Goal: Task Accomplishment & Management: Complete application form

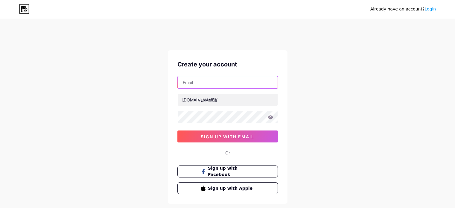
click at [201, 82] on input "text" at bounding box center [228, 82] width 100 height 12
type input "[DOMAIN_NAME][EMAIL_ADDRESS][DOMAIN_NAME]"
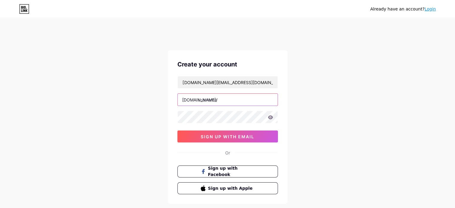
click at [221, 102] on input "text" at bounding box center [228, 100] width 100 height 12
type input "thegioibackdrop"
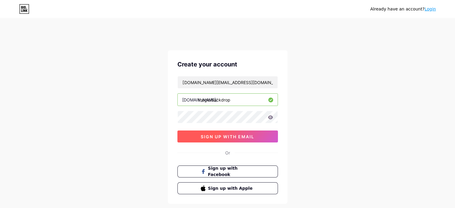
click at [207, 131] on button "sign up with email" at bounding box center [227, 136] width 101 height 12
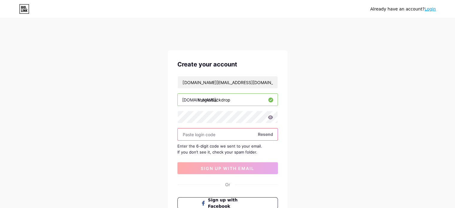
click at [217, 135] on input "text" at bounding box center [228, 134] width 100 height 12
paste input "e41e0299"
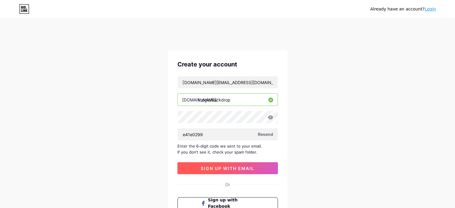
click at [233, 171] on button "sign up with email" at bounding box center [227, 168] width 101 height 12
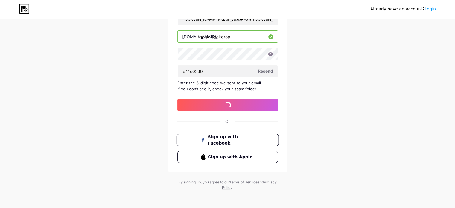
scroll to position [64, 0]
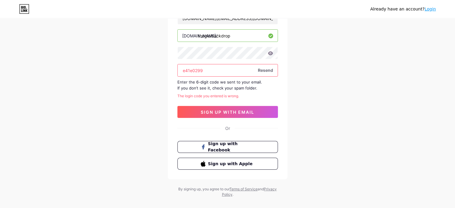
click at [220, 69] on input "e41e0299" at bounding box center [228, 70] width 100 height 12
click at [268, 69] on span "Resend" at bounding box center [265, 70] width 15 height 6
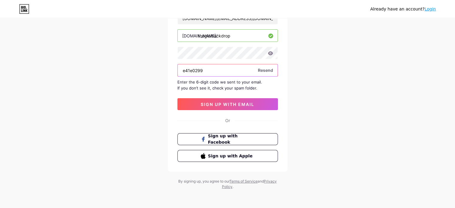
click at [193, 71] on input "e41e0299" at bounding box center [228, 70] width 100 height 12
click at [185, 71] on input "e410299" at bounding box center [228, 70] width 100 height 12
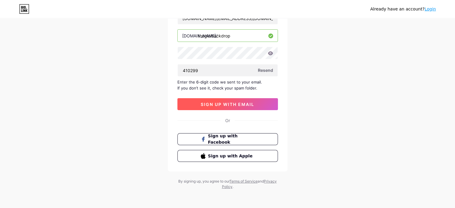
click at [206, 102] on span "sign up with email" at bounding box center [228, 104] width 54 height 5
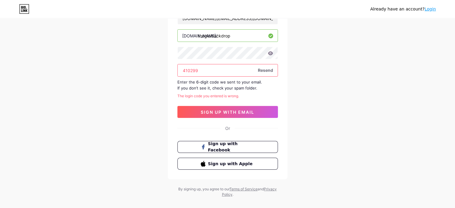
click at [209, 70] on input "410299" at bounding box center [228, 70] width 100 height 12
paste input "976293"
type input "976293"
click at [236, 111] on span "sign up with email" at bounding box center [228, 111] width 54 height 5
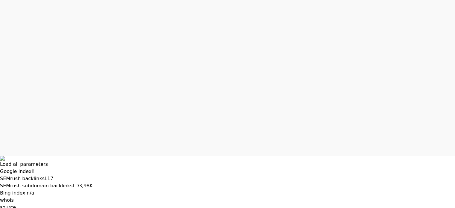
scroll to position [12, 0]
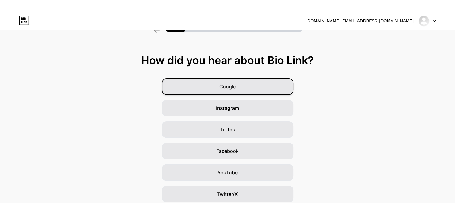
click at [241, 86] on div "Google" at bounding box center [228, 86] width 132 height 17
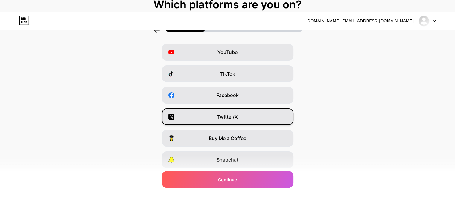
scroll to position [66, 0]
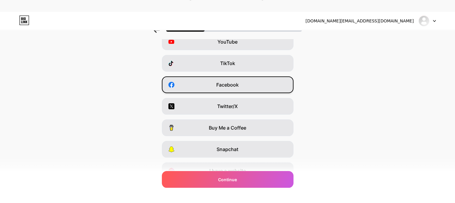
click at [211, 84] on div "Facebook" at bounding box center [228, 85] width 132 height 17
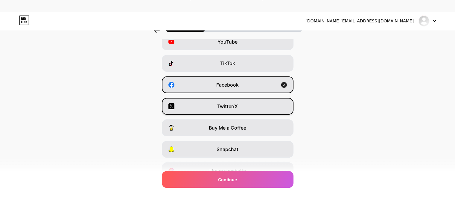
click at [224, 105] on span "Twitter/X" at bounding box center [227, 106] width 21 height 7
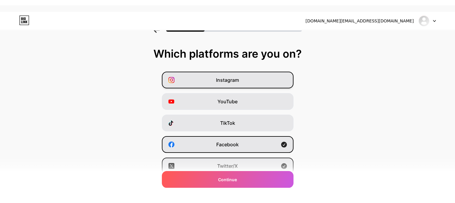
click at [193, 76] on div "Instagram" at bounding box center [228, 80] width 132 height 17
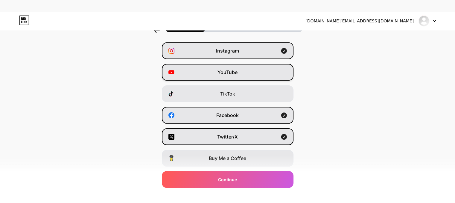
scroll to position [96, 0]
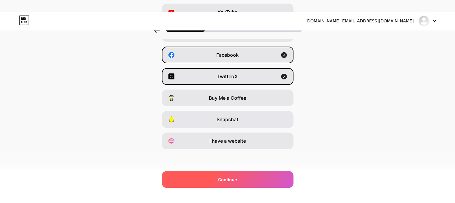
click at [220, 177] on div "Continue" at bounding box center [228, 179] width 132 height 17
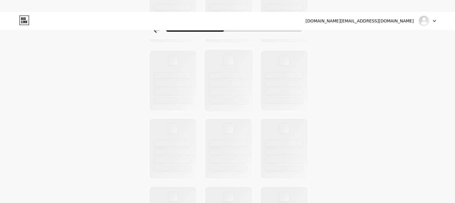
scroll to position [0, 0]
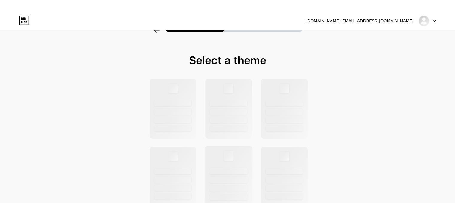
click at [229, 147] on div at bounding box center [228, 177] width 48 height 62
click at [157, 30] on div "[DOMAIN_NAME][EMAIL_ADDRESS][DOMAIN_NAME] Logout" at bounding box center [227, 21] width 455 height 18
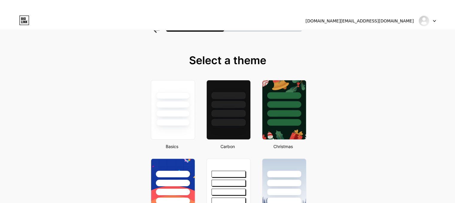
click at [158, 31] on icon at bounding box center [156, 30] width 6 height 5
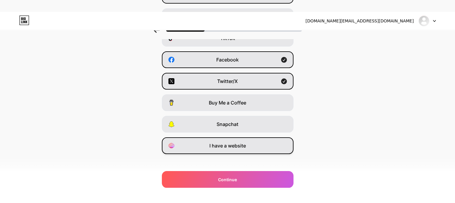
scroll to position [96, 0]
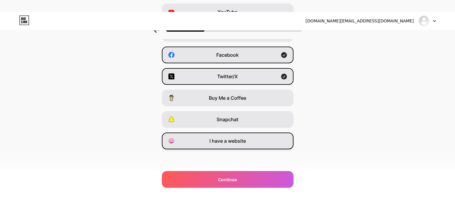
click at [225, 144] on span "I have a website" at bounding box center [227, 141] width 36 height 7
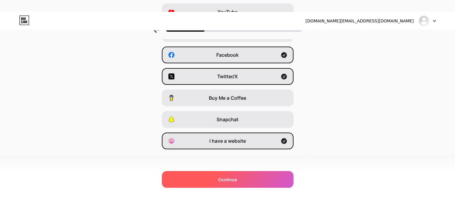
click at [231, 182] on span "Continue" at bounding box center [227, 180] width 19 height 6
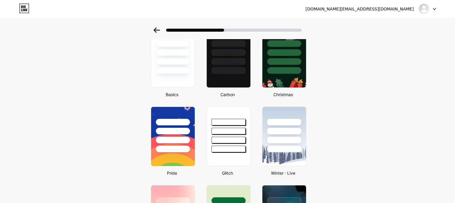
scroll to position [30, 0]
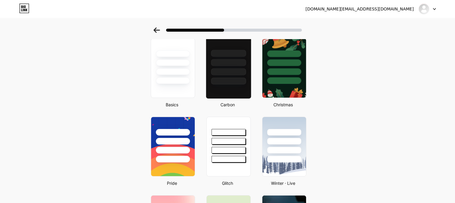
click at [220, 76] on div at bounding box center [228, 61] width 45 height 47
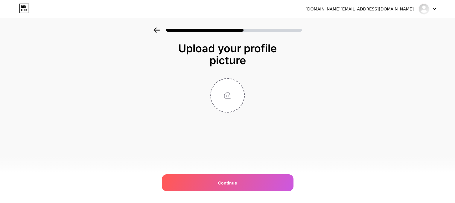
scroll to position [0, 0]
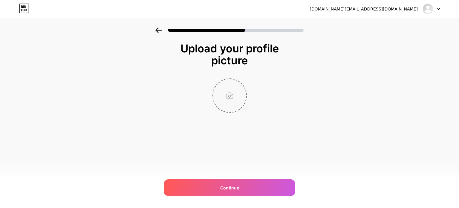
click at [236, 95] on input "file" at bounding box center [229, 95] width 33 height 33
type input "C:\fakepath\favicon-thegioibackdrop.png"
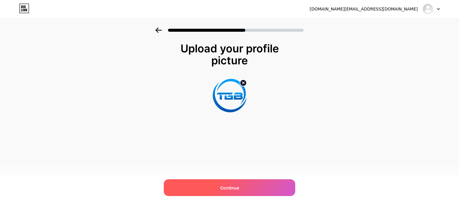
click at [234, 186] on span "Continue" at bounding box center [229, 188] width 19 height 6
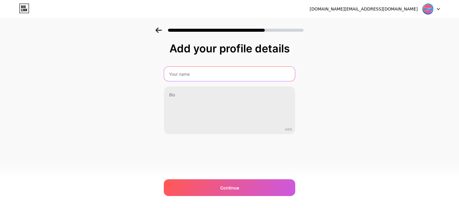
click at [180, 70] on input "text" at bounding box center [229, 74] width 131 height 14
type input "Thế Giới Backdrop"
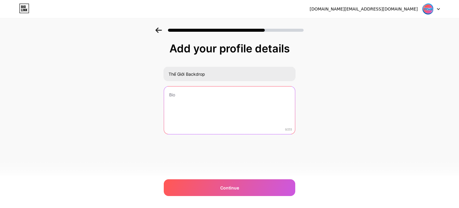
click at [185, 100] on textarea at bounding box center [229, 110] width 131 height 48
paste textarea "Thế Giới Backdrop chuyên thiết kế, in ấn, thi công backdrop sự kiện giá rẻ tại …"
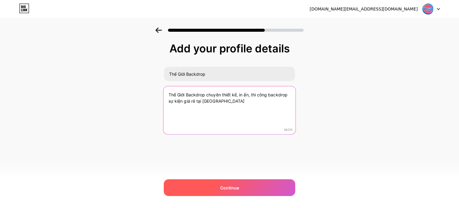
type textarea "Thế Giới Backdrop chuyên thiết kế, in ấn, thi công backdrop sự kiện giá rẻ tại …"
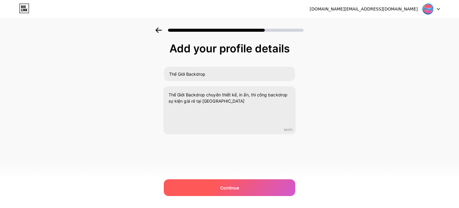
click at [213, 185] on div "Continue" at bounding box center [230, 187] width 132 height 17
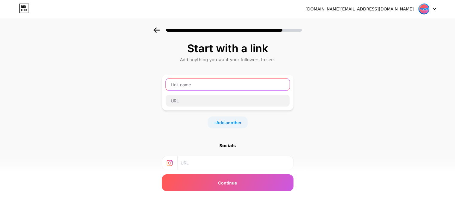
click at [197, 88] on input "text" at bounding box center [228, 85] width 124 height 12
type input "Ư"
type input "Website"
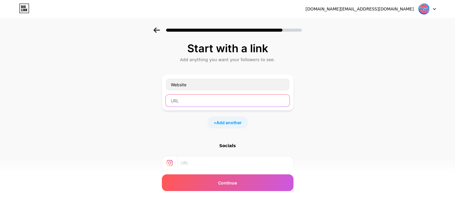
click at [191, 101] on input "text" at bounding box center [228, 101] width 124 height 12
paste input "[URL][DOMAIN_NAME]"
type input "[URL][DOMAIN_NAME]"
click at [228, 123] on span "Add another" at bounding box center [228, 123] width 25 height 6
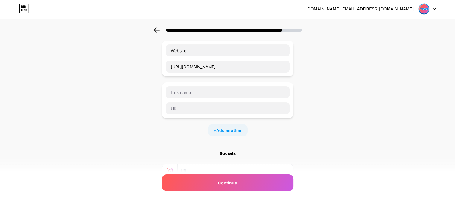
scroll to position [60, 0]
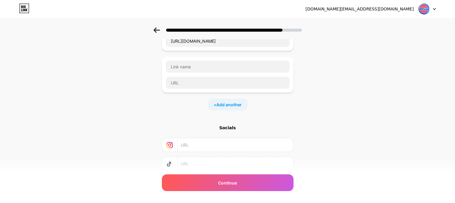
click at [182, 74] on div at bounding box center [227, 74] width 124 height 29
click at [167, 62] on div at bounding box center [228, 75] width 132 height 36
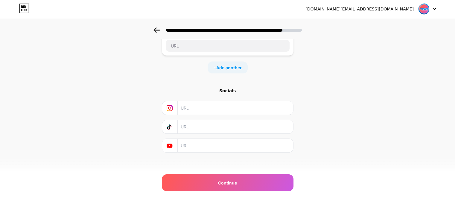
scroll to position [99, 0]
click at [188, 106] on input "text" at bounding box center [235, 105] width 109 height 13
drag, startPoint x: 193, startPoint y: 122, endPoint x: 194, endPoint y: 125, distance: 3.1
click at [194, 122] on input "text" at bounding box center [235, 124] width 109 height 13
click at [230, 90] on div "Socials" at bounding box center [228, 89] width 132 height 6
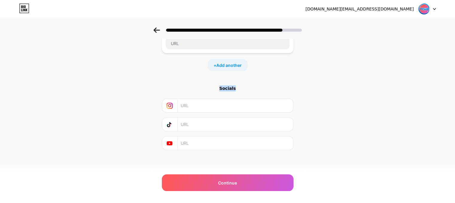
click at [230, 90] on div "Socials" at bounding box center [228, 89] width 132 height 6
click at [208, 110] on input "text" at bounding box center [235, 105] width 109 height 13
paste input "[URL][DOMAIN_NAME]"
type input "[URL][DOMAIN_NAME]"
click at [214, 127] on input "text" at bounding box center [235, 124] width 109 height 13
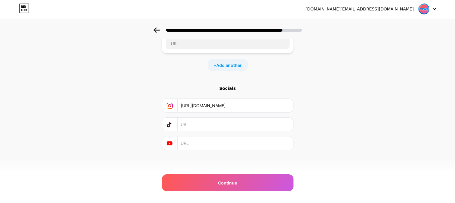
paste input "[URL][DOMAIN_NAME]"
type input "[URL][DOMAIN_NAME]"
click at [189, 143] on input "text" at bounding box center [235, 143] width 109 height 13
paste input "[URL][DOMAIN_NAME]"
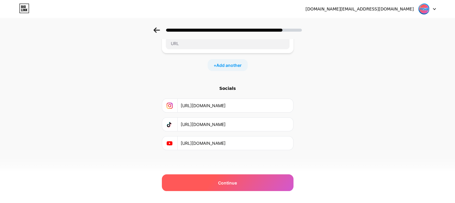
type input "[URL][DOMAIN_NAME]"
click at [248, 182] on div "Continue" at bounding box center [228, 183] width 132 height 17
click at [242, 186] on div "Continue" at bounding box center [228, 183] width 132 height 17
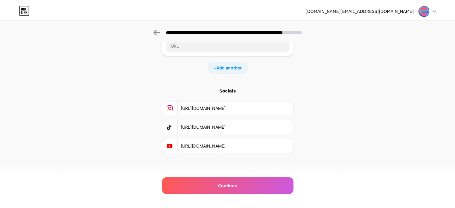
scroll to position [0, 0]
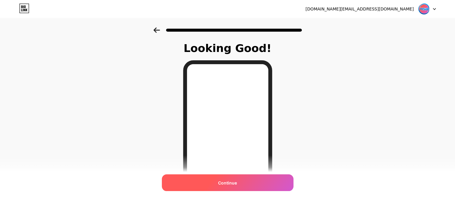
click at [232, 182] on span "Continue" at bounding box center [227, 183] width 19 height 6
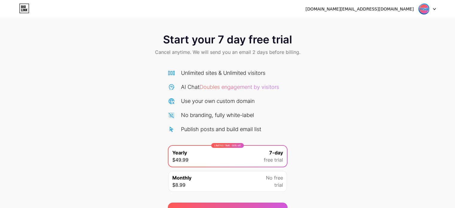
drag, startPoint x: 260, startPoint y: 47, endPoint x: 261, endPoint y: 52, distance: 4.6
click at [261, 48] on div "Start your 7 day free trial Cancel anytime. We will send you an email 2 days be…" at bounding box center [227, 45] width 455 height 35
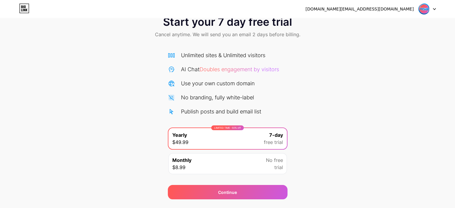
scroll to position [32, 0]
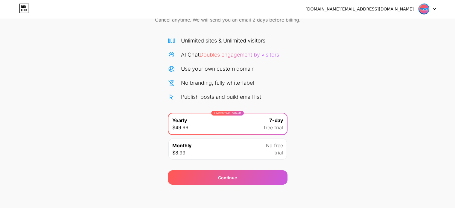
click at [220, 156] on div "Monthly $8.99 No free trial" at bounding box center [227, 148] width 118 height 21
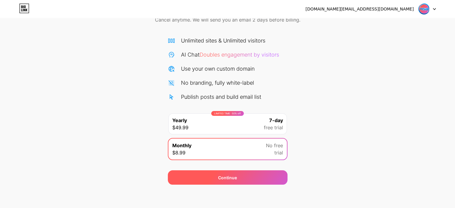
click at [225, 175] on div "Continue" at bounding box center [227, 177] width 19 height 6
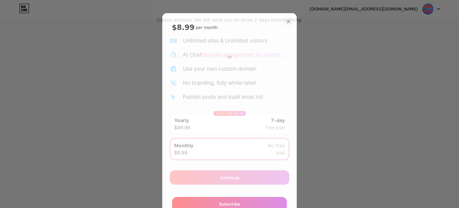
click at [287, 24] on div at bounding box center [288, 21] width 11 height 11
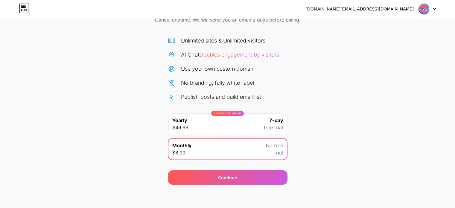
click at [273, 132] on div "LIMITED TIME : 50% off Yearly $49.99 7-day free trial" at bounding box center [227, 123] width 118 height 21
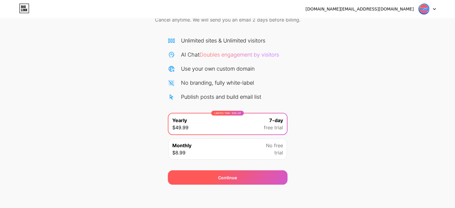
click at [260, 178] on div "Continue" at bounding box center [228, 177] width 120 height 14
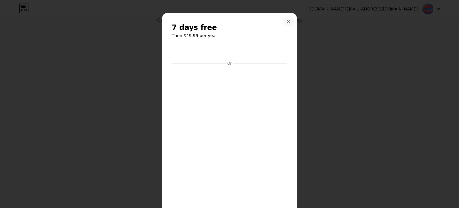
click at [287, 22] on icon at bounding box center [288, 21] width 3 height 3
